Goal: Information Seeking & Learning: Check status

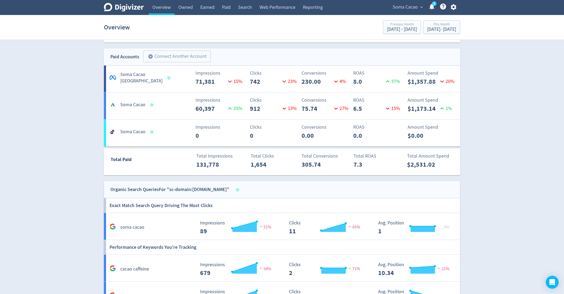
scroll to position [288, 0]
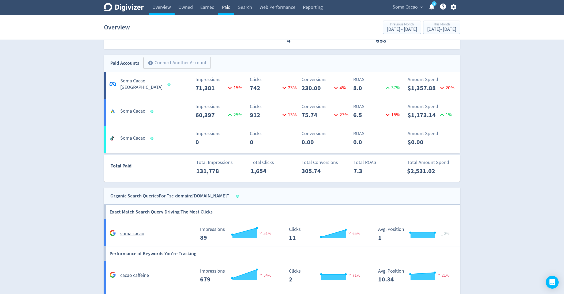
click at [225, 6] on link "Paid" at bounding box center [226, 7] width 16 height 15
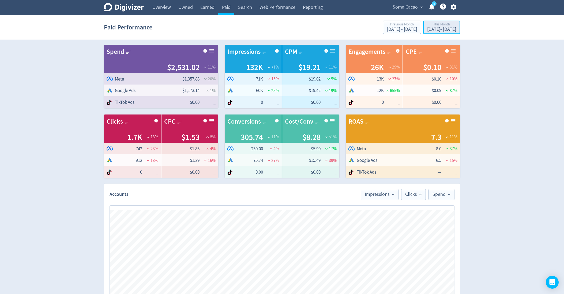
click at [427, 26] on div "This Month" at bounding box center [441, 24] width 29 height 5
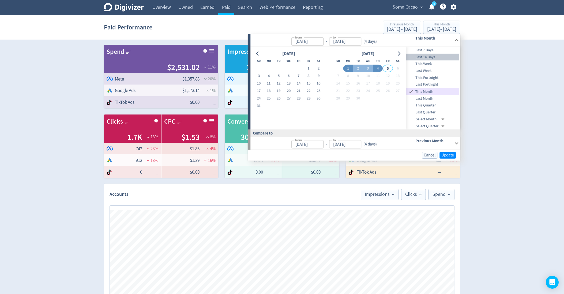
click at [432, 57] on span "Last 14 Days" at bounding box center [432, 57] width 53 height 6
type input "[DATE]"
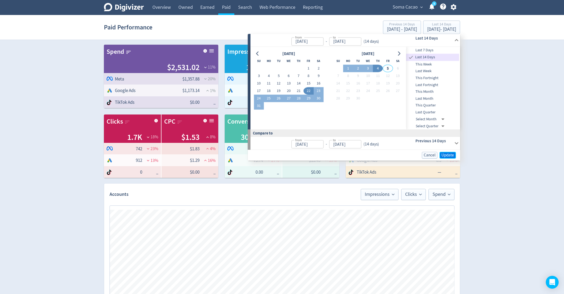
click at [451, 155] on span "Update" at bounding box center [447, 155] width 13 height 4
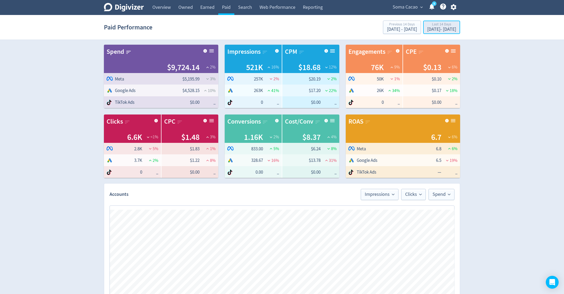
click at [432, 24] on div "Last 14 Days" at bounding box center [441, 24] width 29 height 5
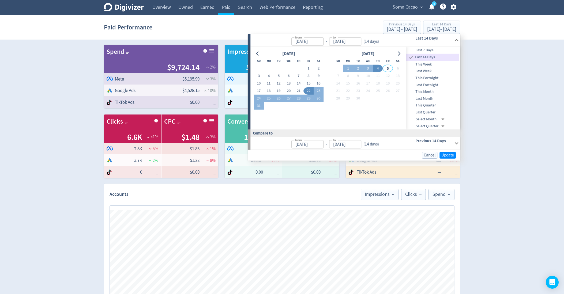
click at [426, 49] on span "Last 7 Days" at bounding box center [432, 50] width 53 height 6
type input "[DATE]"
click at [446, 154] on span "Update" at bounding box center [447, 155] width 13 height 4
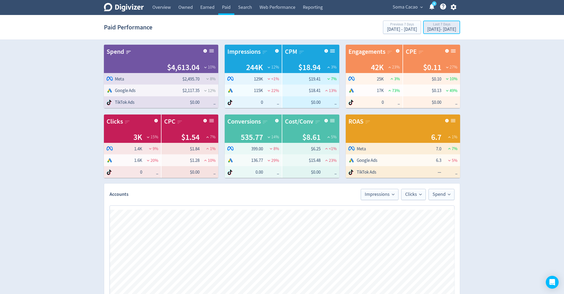
click at [427, 24] on div "Last 7 Days" at bounding box center [441, 24] width 29 height 5
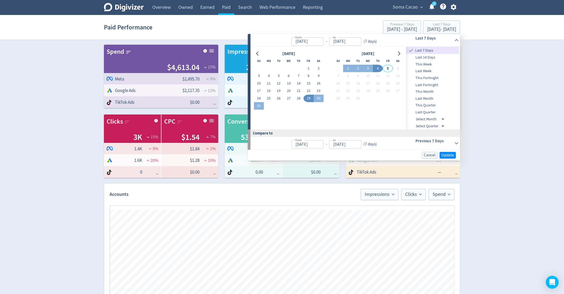
click at [431, 93] on span "This Month" at bounding box center [432, 92] width 53 height 6
type input "[DATE]"
drag, startPoint x: 453, startPoint y: 154, endPoint x: 506, endPoint y: 159, distance: 53.4
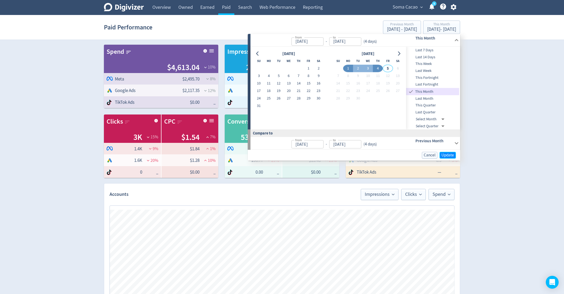
click at [453, 154] on span "Update" at bounding box center [447, 155] width 13 height 4
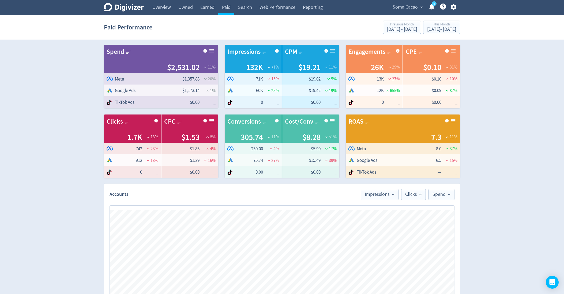
click at [407, 6] on span "Soma Cacao" at bounding box center [404, 7] width 25 height 9
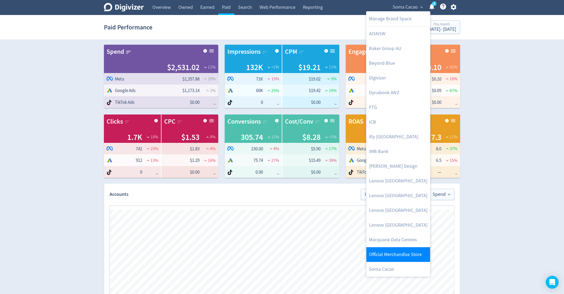
click at [401, 260] on link "Official Merchandise Store" at bounding box center [398, 254] width 64 height 15
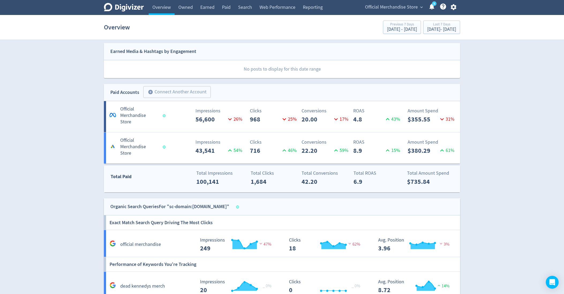
scroll to position [251, 0]
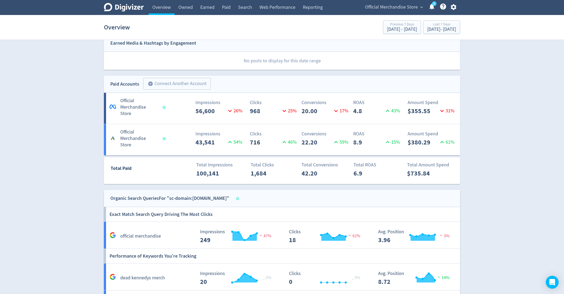
click at [134, 107] on h5 "Official Merchandise Store" at bounding box center [138, 107] width 37 height 19
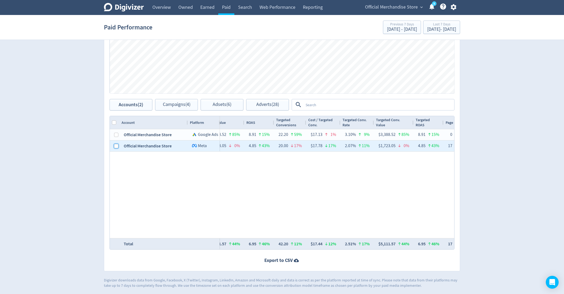
click at [117, 145] on input "Press Space to toggle row selection (unchecked)" at bounding box center [116, 146] width 4 height 4
checkbox input "true"
checkbox input "false"
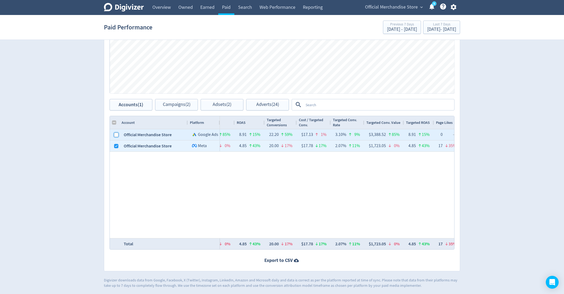
click at [117, 134] on input "Press Space to toggle row selection (unchecked)" at bounding box center [116, 135] width 4 height 4
checkbox input "true"
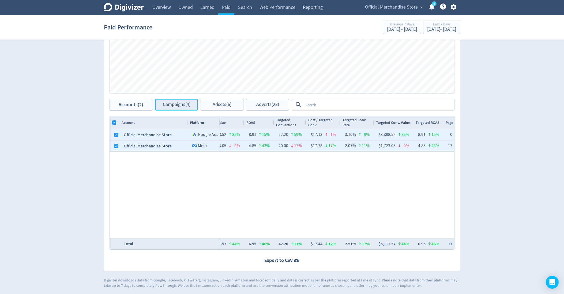
click at [195, 107] on button "Campaigns (4)" at bounding box center [176, 105] width 43 height 12
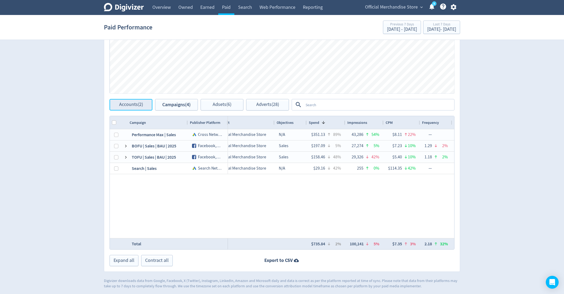
click at [118, 103] on button "Accounts (2)" at bounding box center [130, 105] width 43 height 12
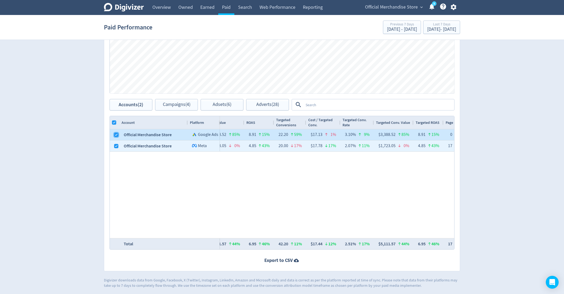
click at [114, 133] on input "Press Space to toggle row selection (checked)" at bounding box center [116, 135] width 4 height 4
checkbox input "false"
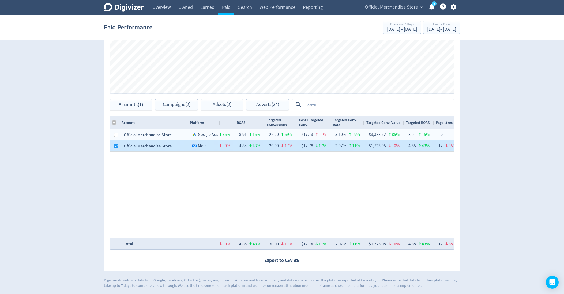
click at [116, 149] on div at bounding box center [116, 146] width 4 height 10
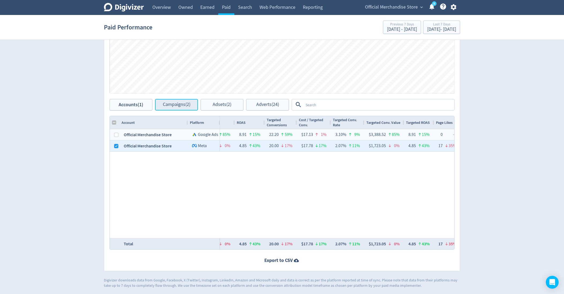
click at [168, 109] on button "Campaigns (2)" at bounding box center [176, 105] width 43 height 12
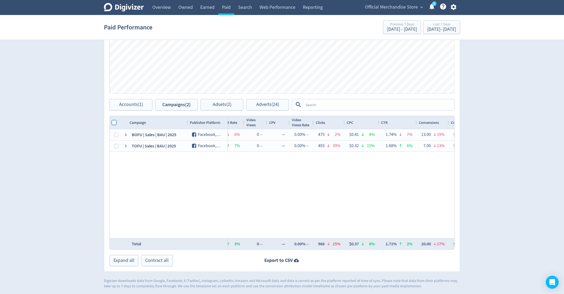
click at [113, 122] on input "Column with Header Selection" at bounding box center [114, 122] width 4 height 4
checkbox input "true"
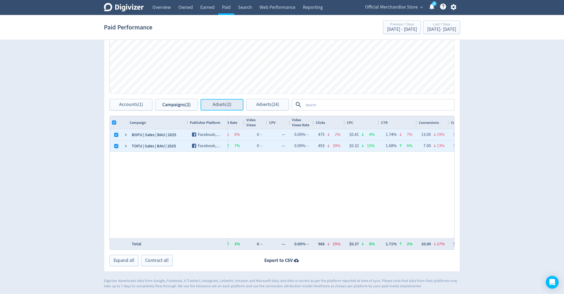
click at [212, 107] on button "Adsets (2)" at bounding box center [222, 105] width 43 height 12
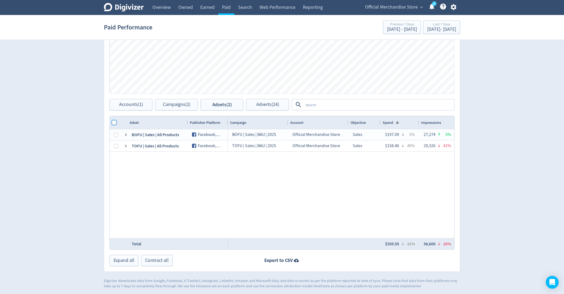
click at [115, 122] on input "Column with Header Selection" at bounding box center [114, 122] width 4 height 4
checkbox input "true"
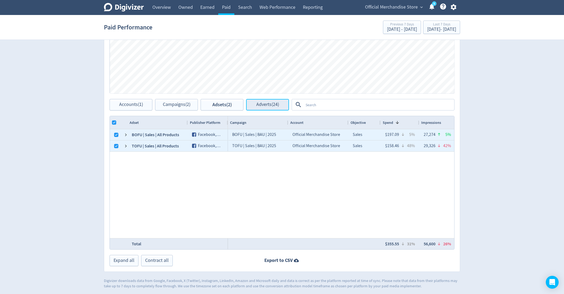
click at [268, 105] on span "Adverts (24)" at bounding box center [267, 104] width 23 height 5
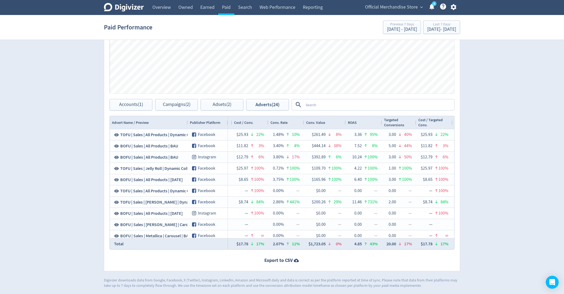
click at [363, 121] on div "ROAS" at bounding box center [364, 123] width 32 height 10
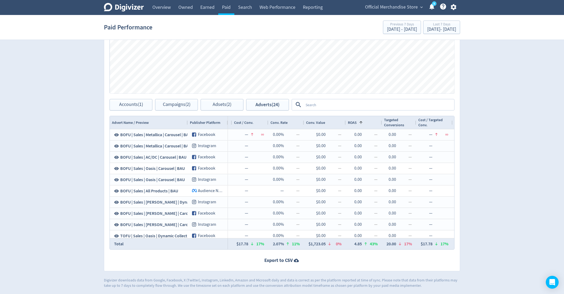
click at [363, 121] on div "ROAS 1" at bounding box center [364, 123] width 32 height 10
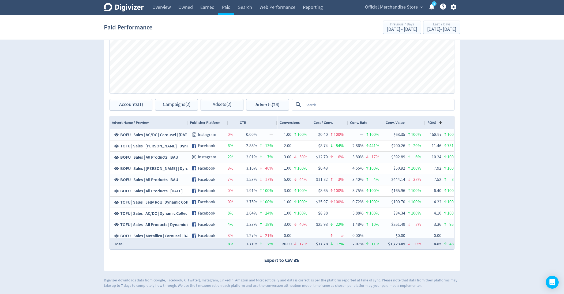
click at [407, 123] on div "Conv. Value" at bounding box center [404, 123] width 37 height 10
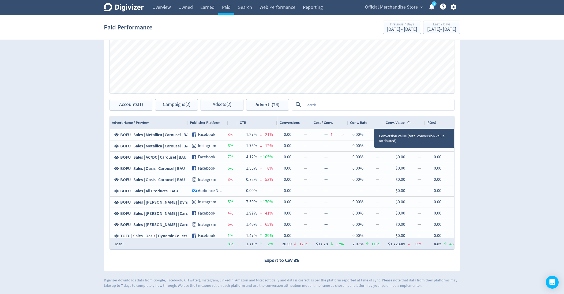
click at [407, 123] on span at bounding box center [409, 122] width 4 height 4
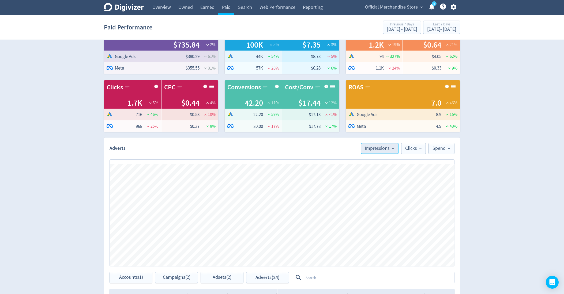
click at [389, 147] on span "Impressions" at bounding box center [380, 148] width 30 height 5
click at [378, 220] on li "Conv. Value" at bounding box center [372, 219] width 51 height 12
click at [408, 151] on span "Clicks" at bounding box center [413, 148] width 17 height 5
click at [400, 198] on li "ROAS" at bounding box center [399, 199] width 51 height 12
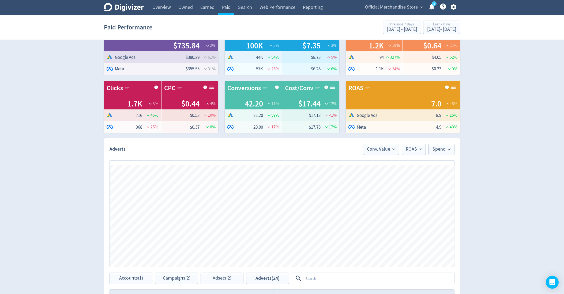
scroll to position [21, 0]
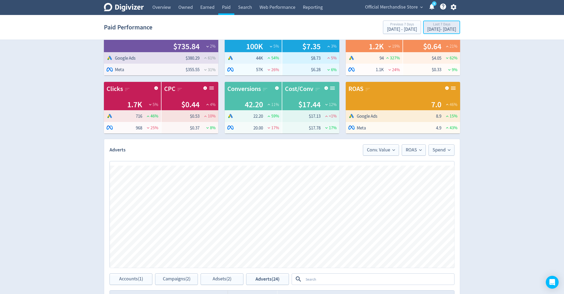
click at [432, 28] on div "[DATE] - [DATE]" at bounding box center [441, 29] width 29 height 5
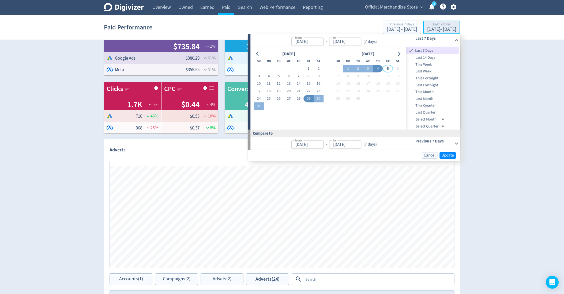
type input "[DATE]"
click at [357, 70] on button "2" at bounding box center [358, 68] width 10 height 7
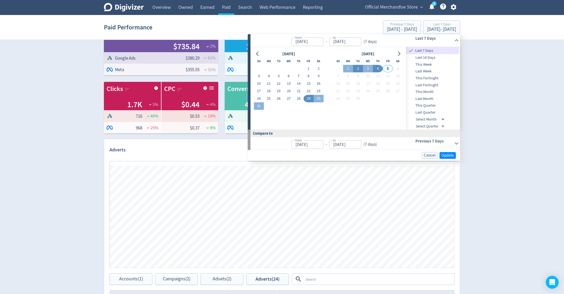
type input "[DATE]"
click at [379, 69] on button "4" at bounding box center [378, 68] width 10 height 7
type input "[DATE]"
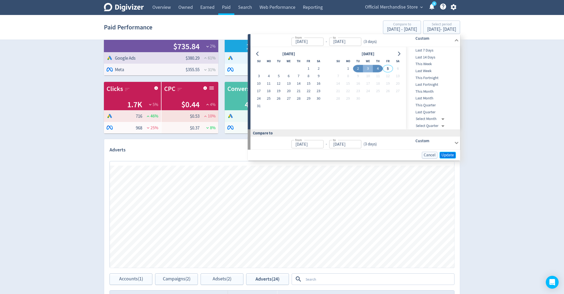
click at [454, 156] on span "Update" at bounding box center [447, 155] width 13 height 4
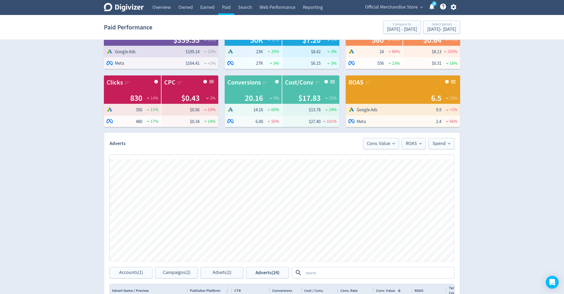
scroll to position [5, 0]
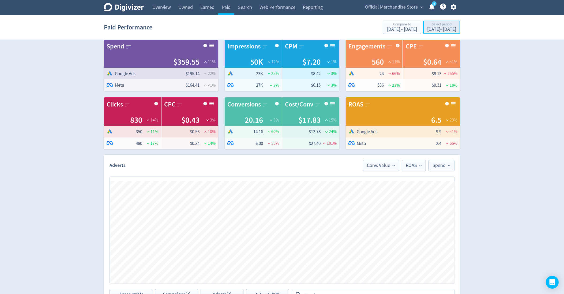
click at [441, 31] on div "[DATE] - [DATE]" at bounding box center [441, 29] width 29 height 5
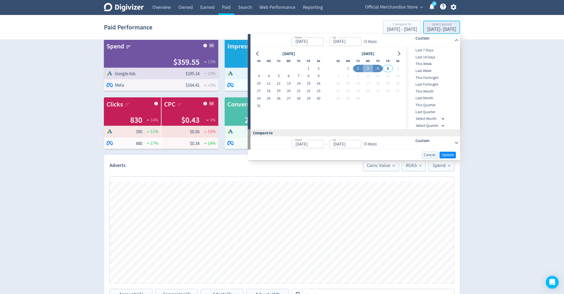
type input "[DATE]"
click at [380, 68] on button "4" at bounding box center [378, 68] width 10 height 7
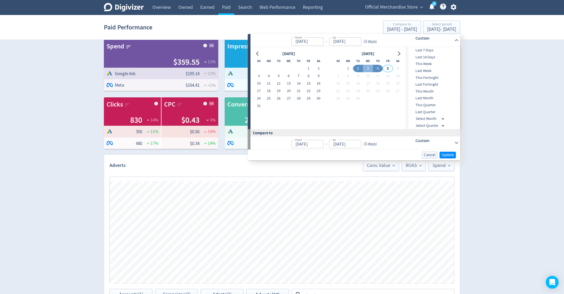
type input "[DATE]"
click at [449, 154] on span "Update" at bounding box center [447, 155] width 13 height 4
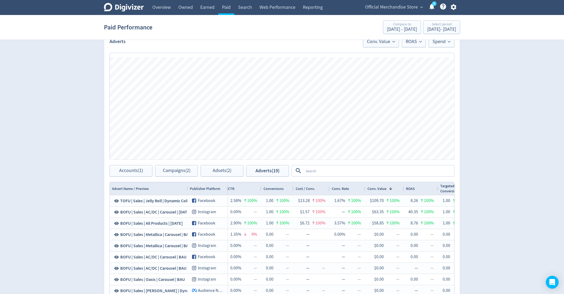
scroll to position [195, 0]
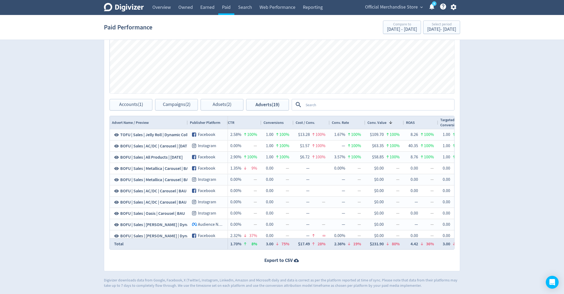
click at [140, 124] on span "Advert Name / Preview" at bounding box center [130, 122] width 37 height 5
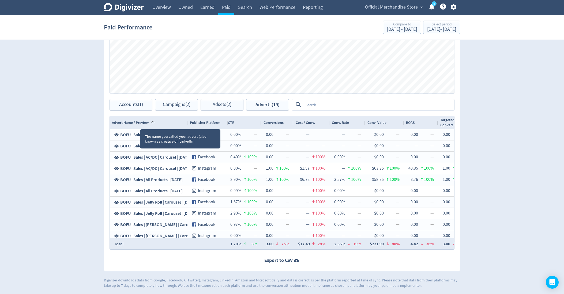
click at [129, 111] on div "Adverts Conv. Value ROAS Spend Spend ROAS Conv. Value Press Space or Enter to t…" at bounding box center [282, 117] width 356 height 307
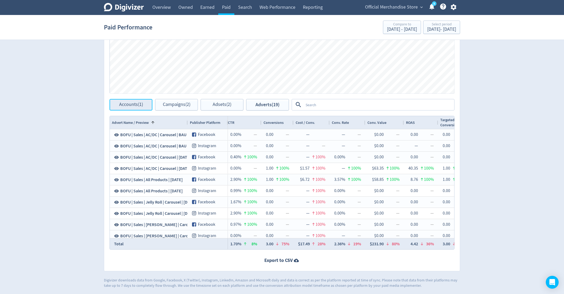
click at [123, 102] on span "Accounts (1)" at bounding box center [131, 104] width 24 height 5
checkbox input "false"
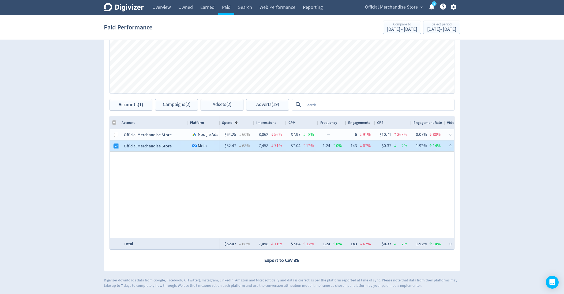
click at [117, 145] on input "Press Space to toggle row selection (checked)" at bounding box center [116, 146] width 4 height 4
checkbox input "false"
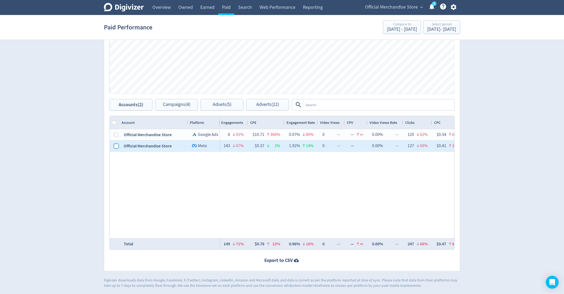
scroll to position [0, 189]
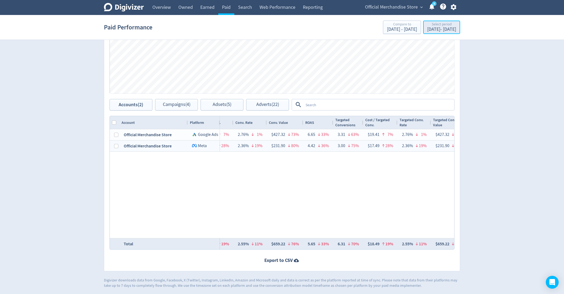
click at [438, 31] on div "[DATE] - [DATE]" at bounding box center [441, 29] width 29 height 5
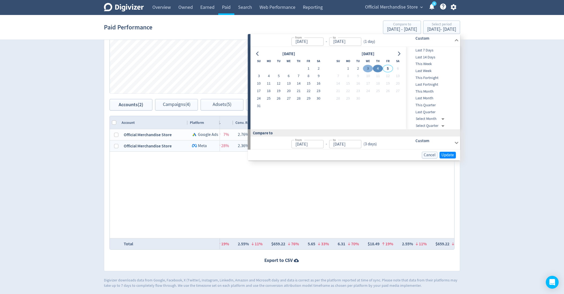
click at [368, 68] on button "3" at bounding box center [368, 68] width 10 height 7
type input "[DATE]"
click at [443, 155] on span "Update" at bounding box center [447, 155] width 13 height 4
